Goal: Information Seeking & Learning: Understand process/instructions

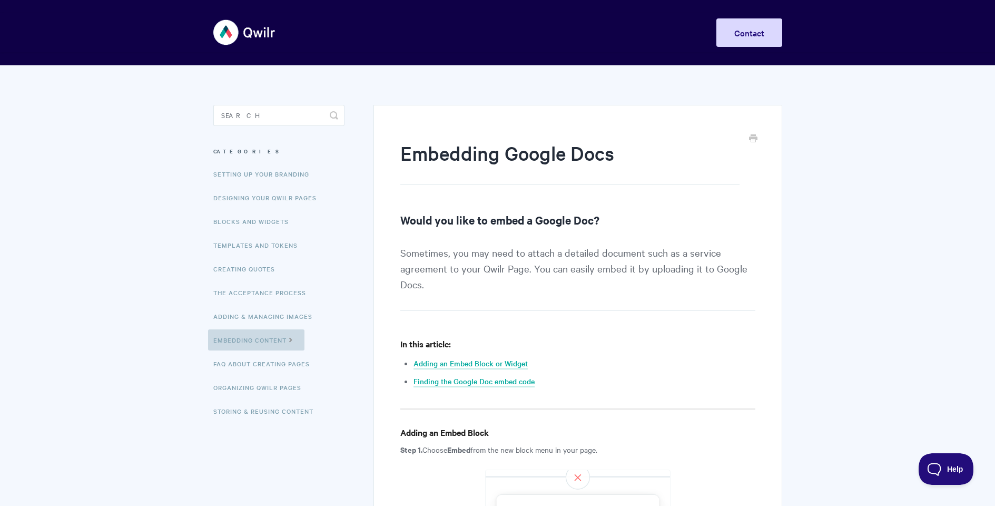
click at [291, 343] on icon at bounding box center [291, 339] width 9 height 8
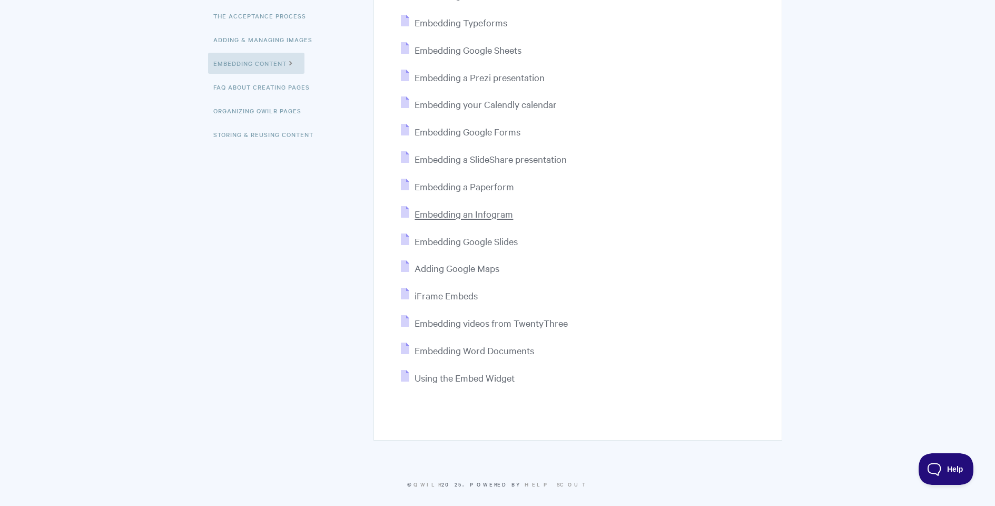
scroll to position [286, 0]
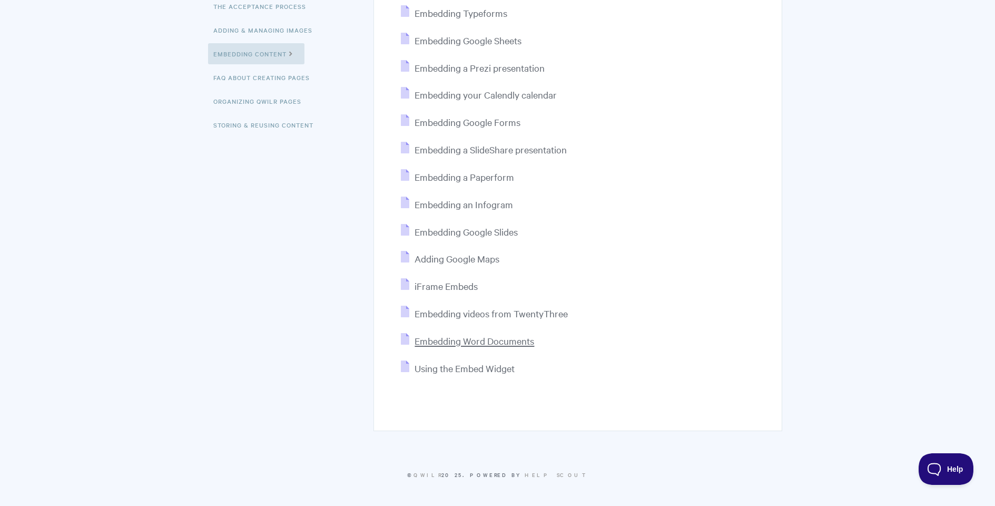
click at [494, 344] on span "Embedding Word Documents" at bounding box center [475, 341] width 120 height 12
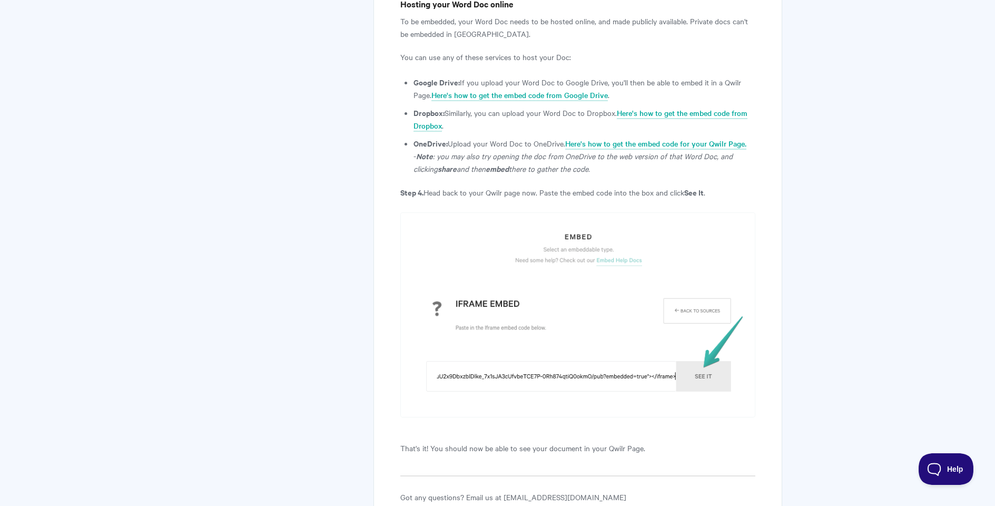
scroll to position [1891, 0]
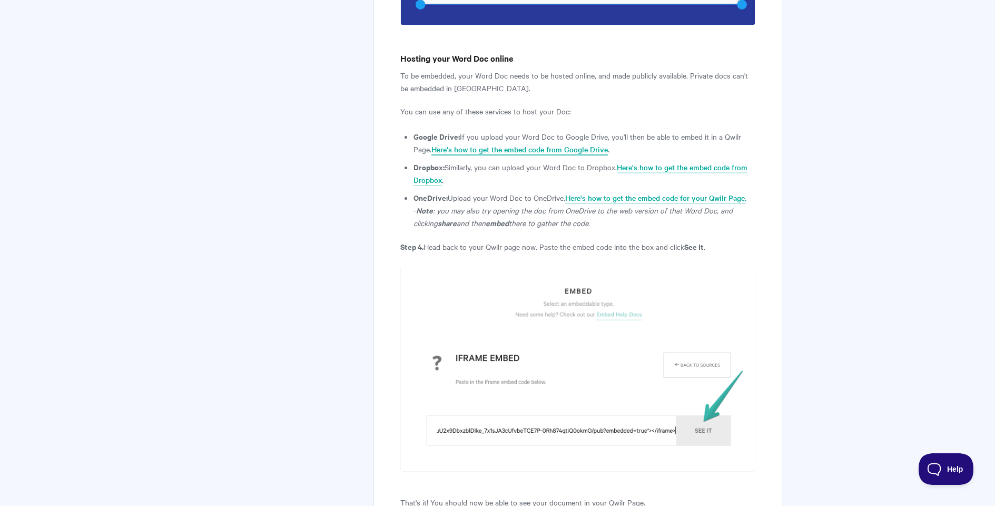
click at [492, 150] on link "Here's how to get the embed code from Google Drive" at bounding box center [520, 150] width 177 height 12
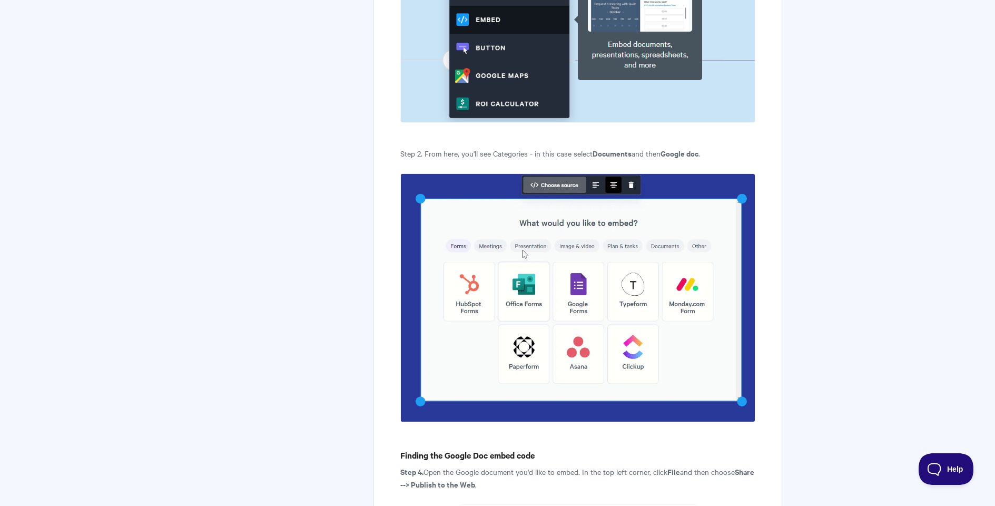
scroll to position [1256, 0]
